Goal: Transaction & Acquisition: Obtain resource

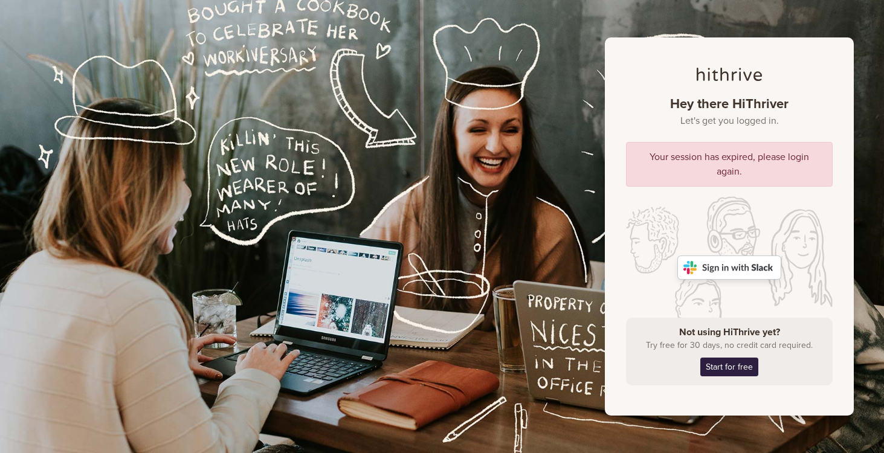
click at [719, 275] on img at bounding box center [729, 268] width 104 height 24
